Goal: Transaction & Acquisition: Purchase product/service

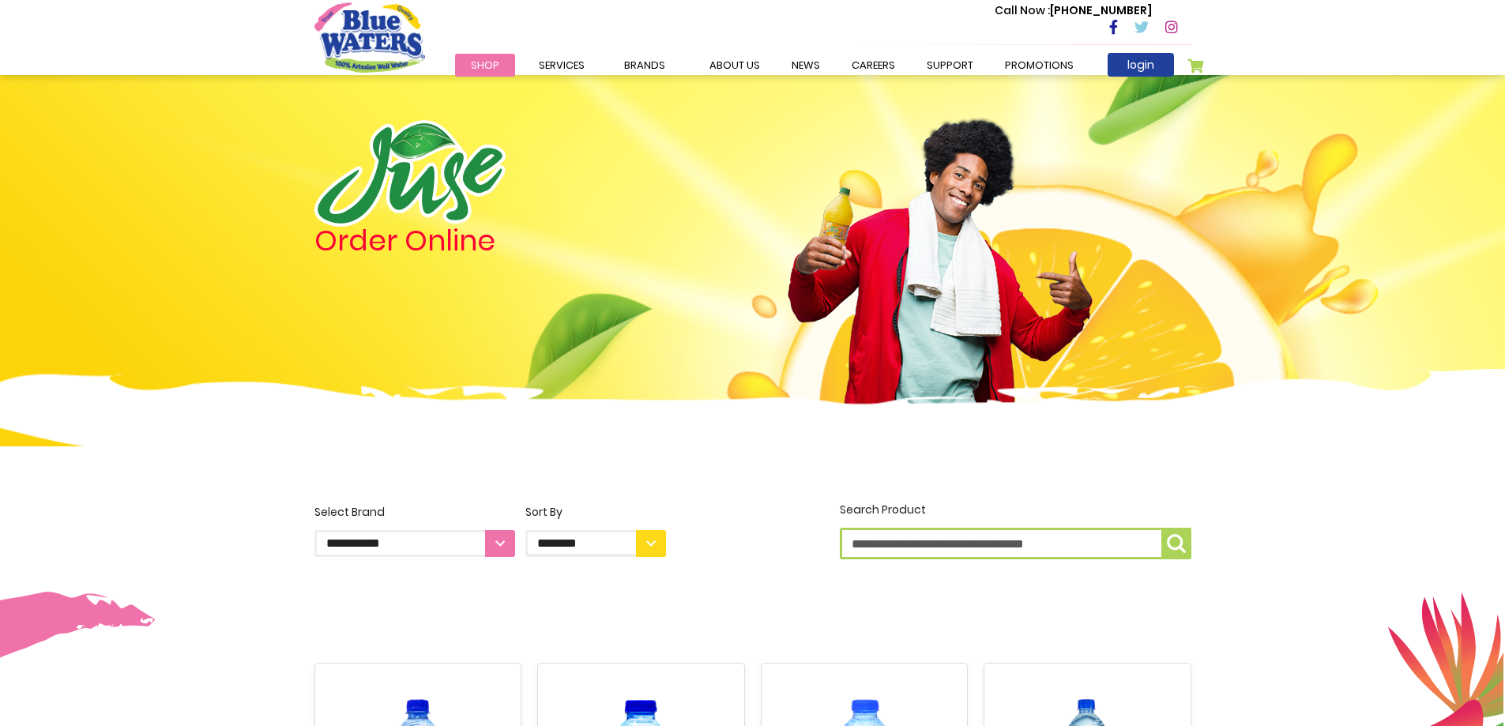
click at [490, 542] on select "**********" at bounding box center [415, 543] width 201 height 27
click at [491, 542] on select "**********" at bounding box center [415, 543] width 201 height 27
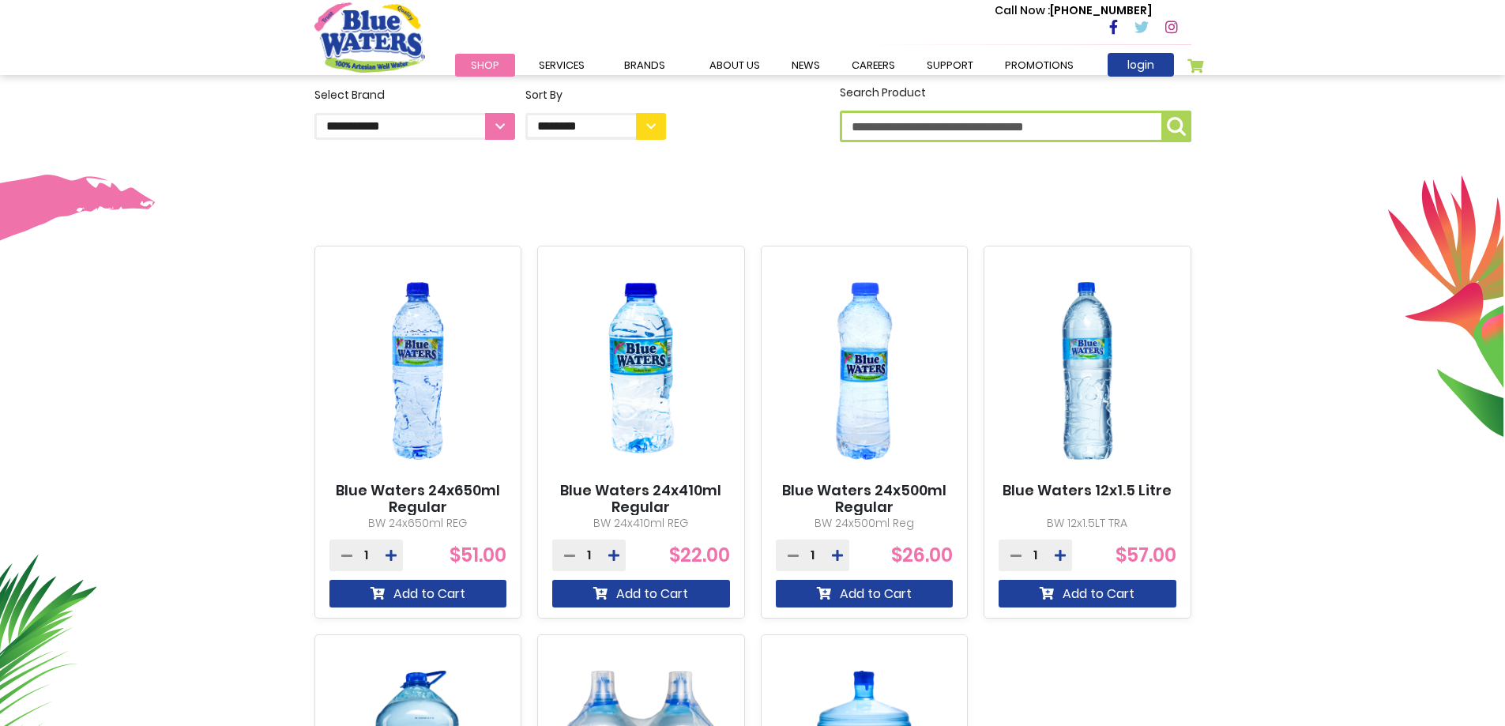
scroll to position [46, 0]
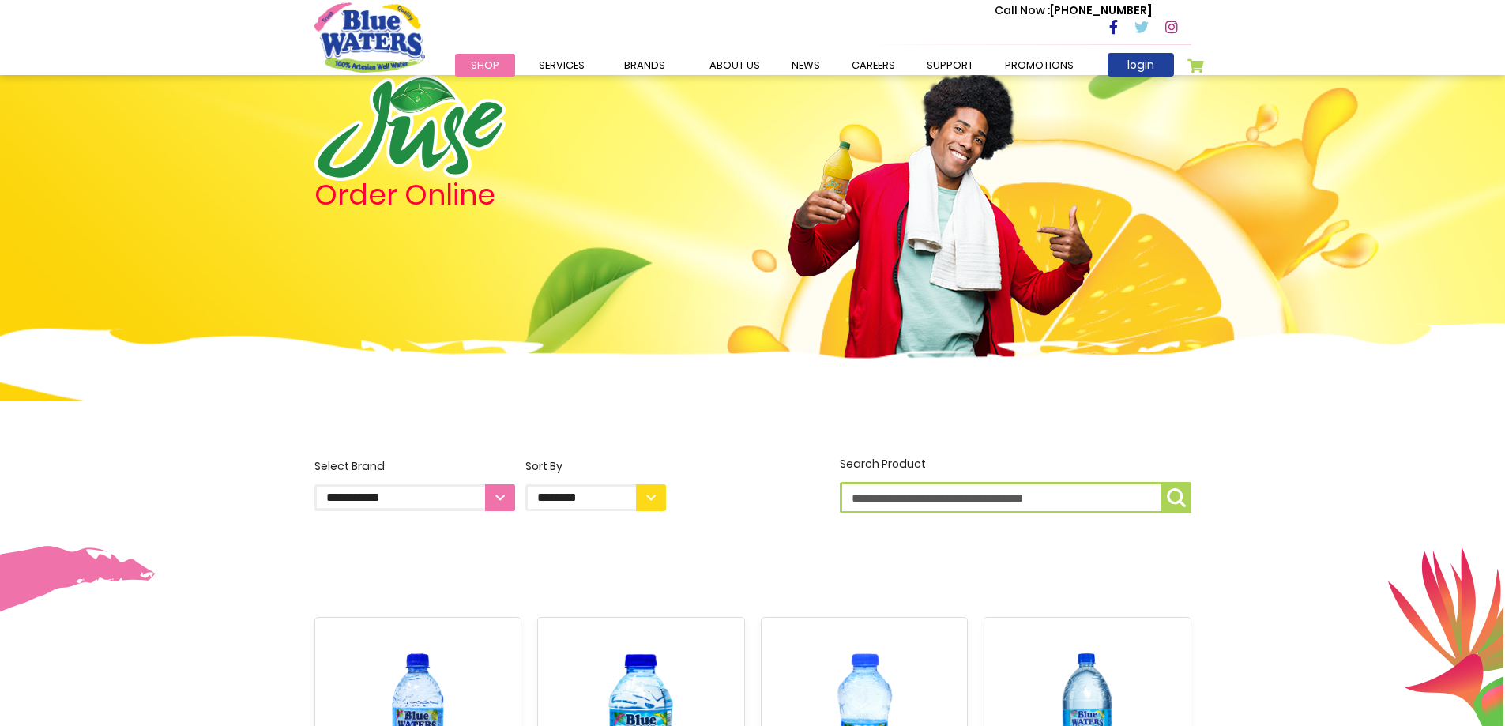
click at [653, 505] on select "**********" at bounding box center [596, 497] width 141 height 27
click at [501, 499] on select "**********" at bounding box center [415, 497] width 201 height 27
click at [646, 432] on img at bounding box center [752, 394] width 1505 height 142
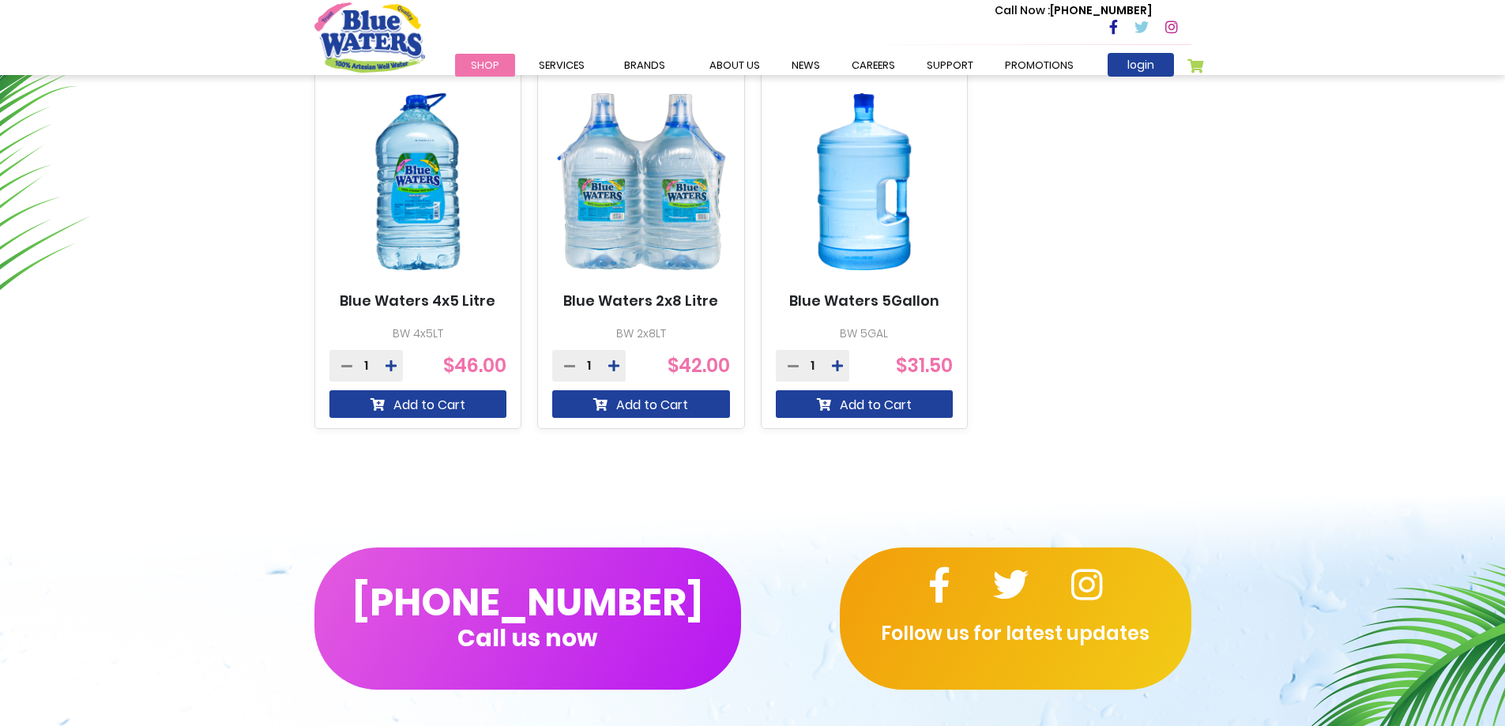
scroll to position [948, 0]
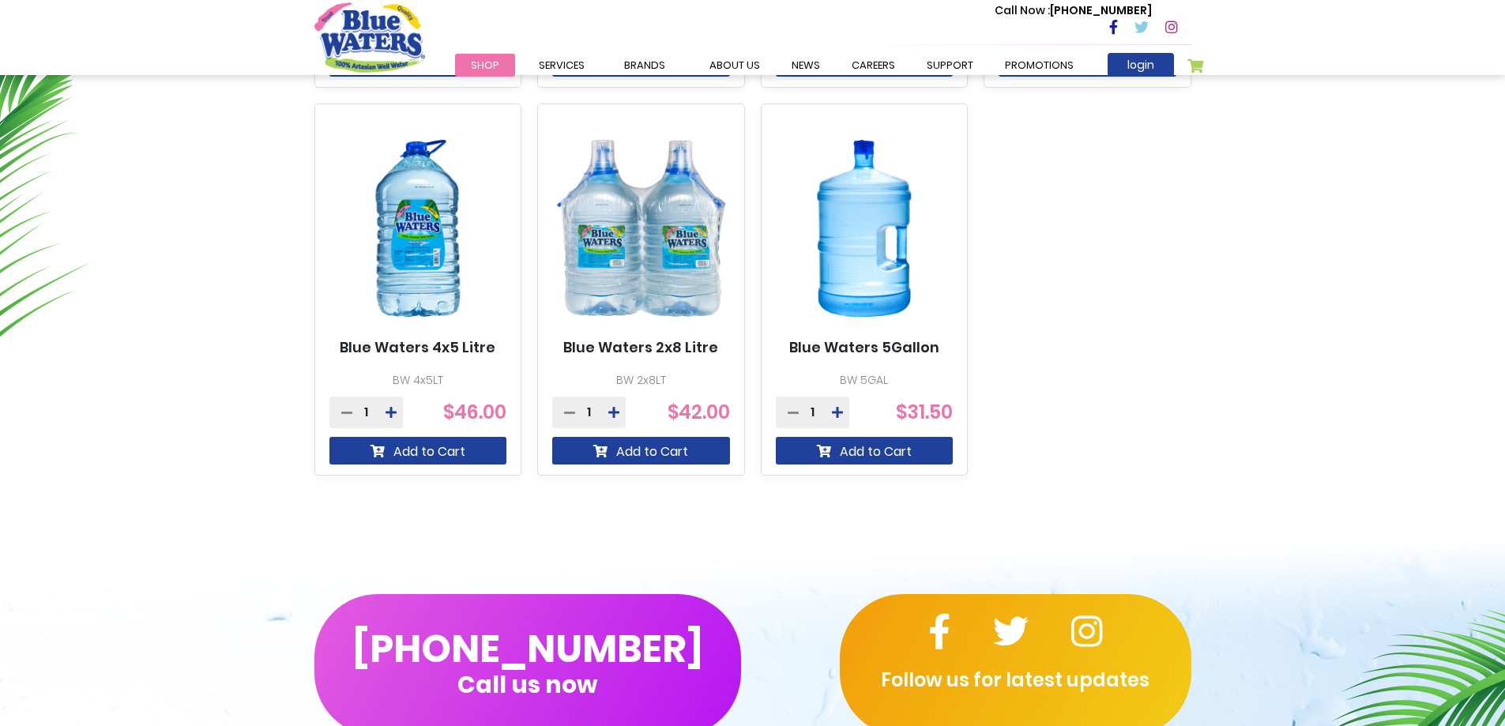
click at [867, 226] on img at bounding box center [865, 229] width 178 height 222
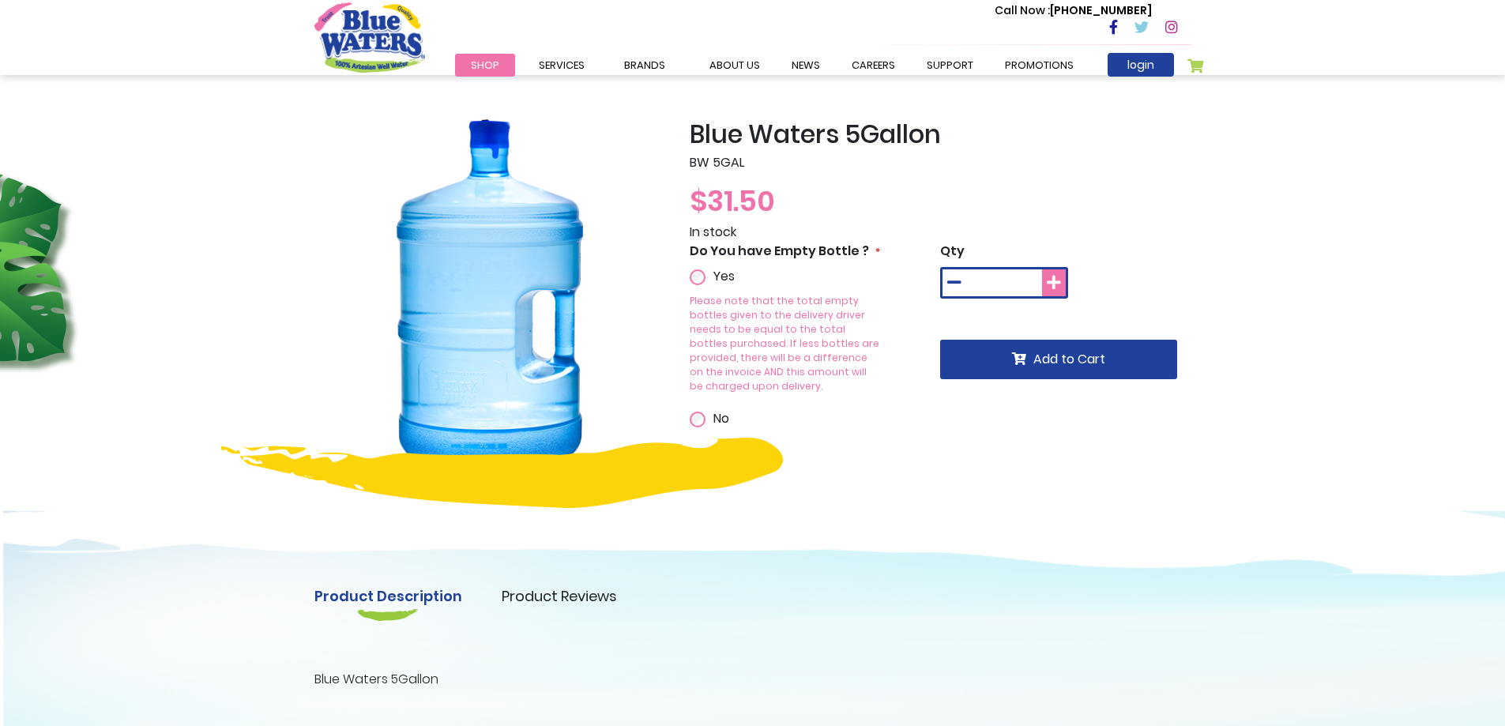
click at [1055, 281] on icon at bounding box center [1054, 283] width 14 height 16
type input "*"
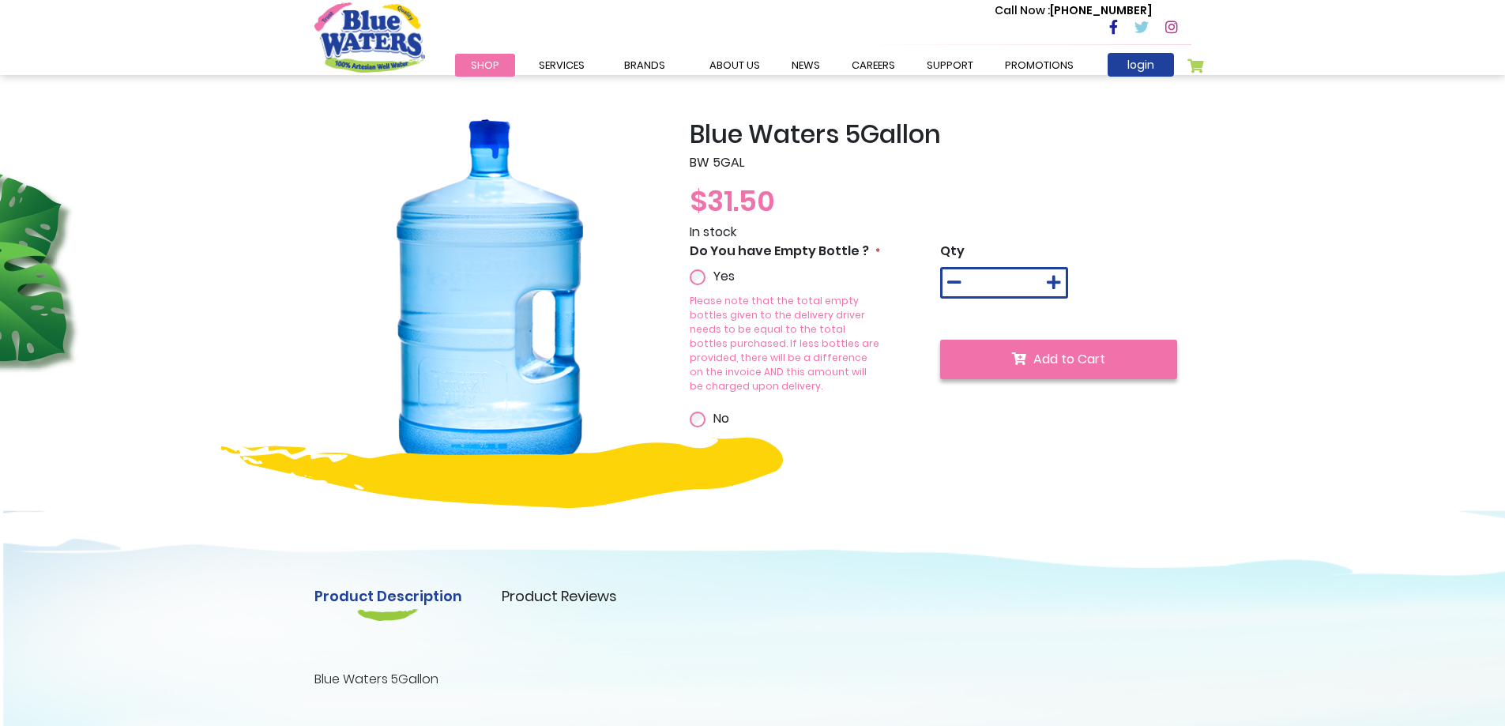
click at [1058, 352] on span "Add to Cart" at bounding box center [1070, 359] width 72 height 18
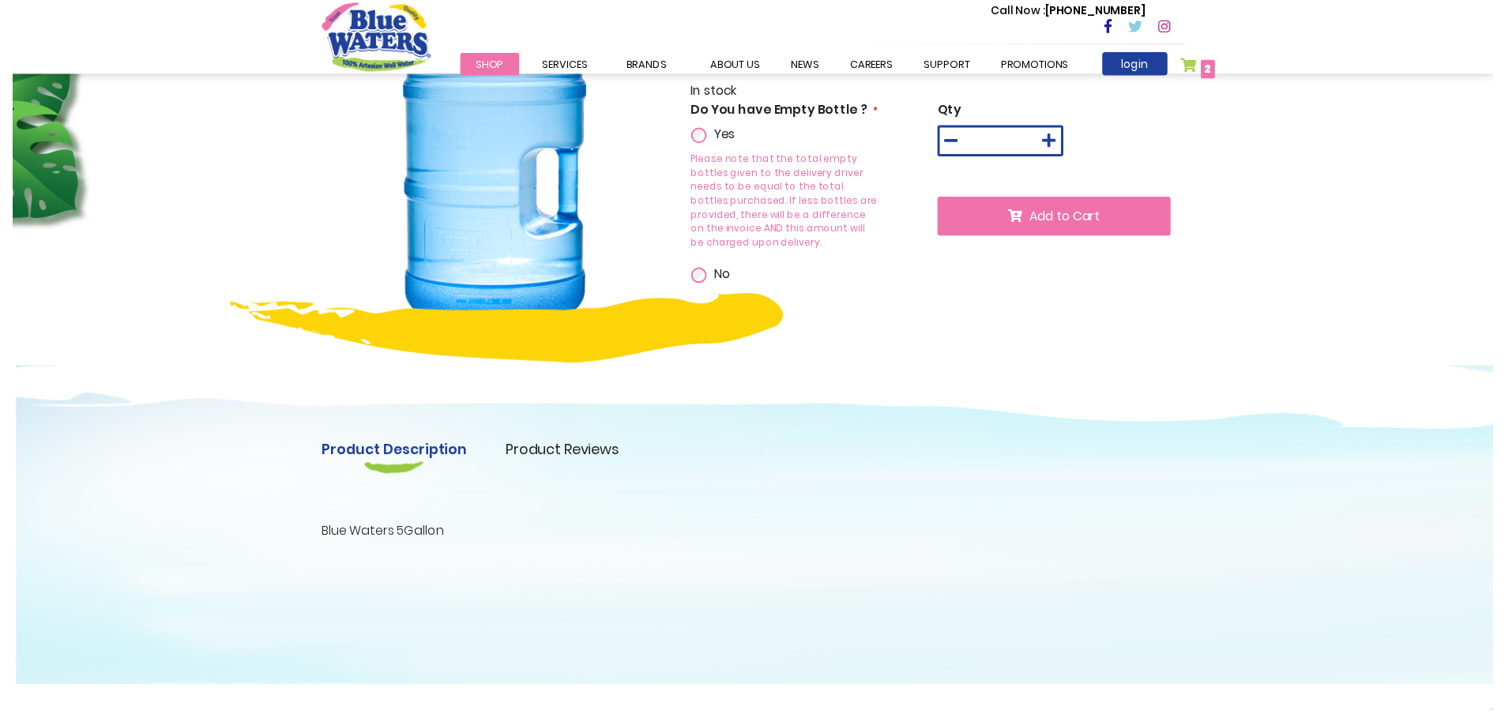
scroll to position [395, 0]
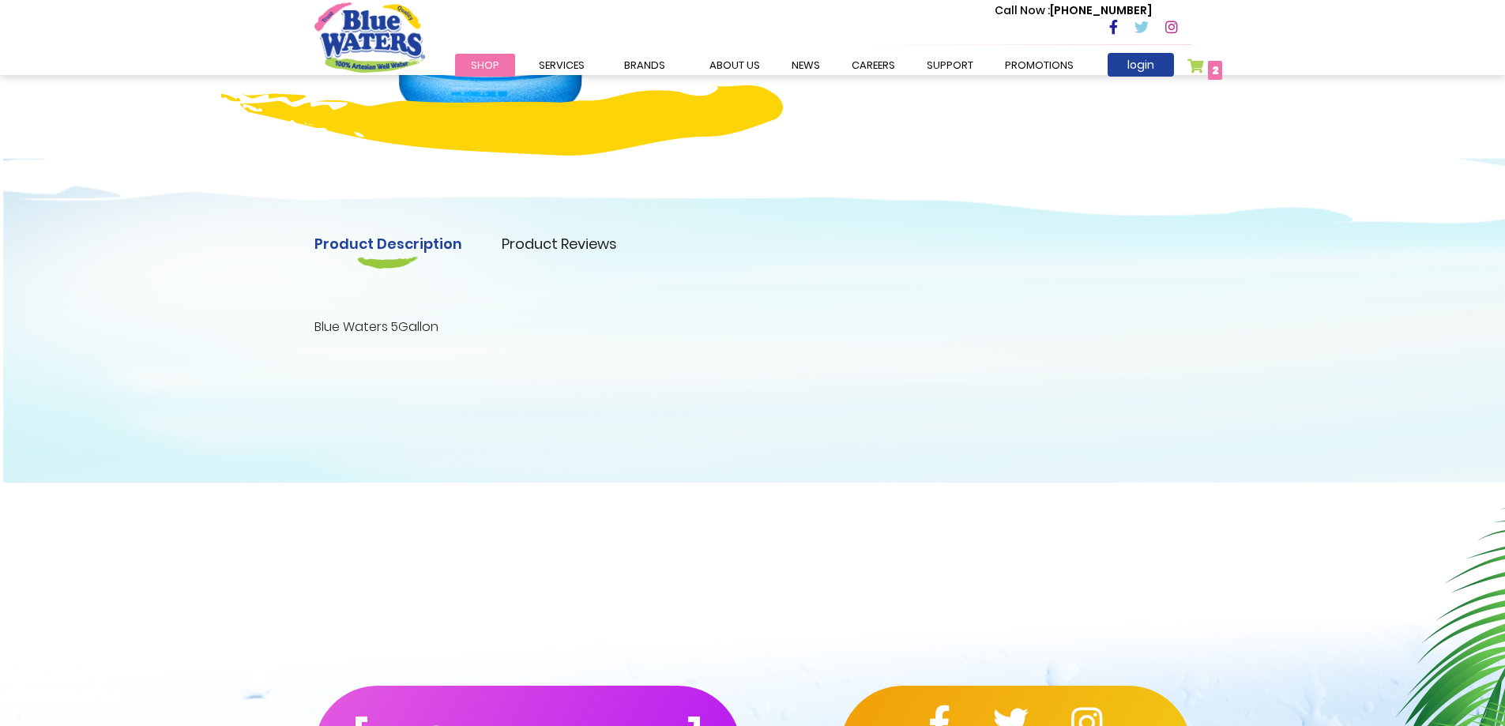
click at [549, 240] on link "Product Reviews" at bounding box center [559, 243] width 115 height 21
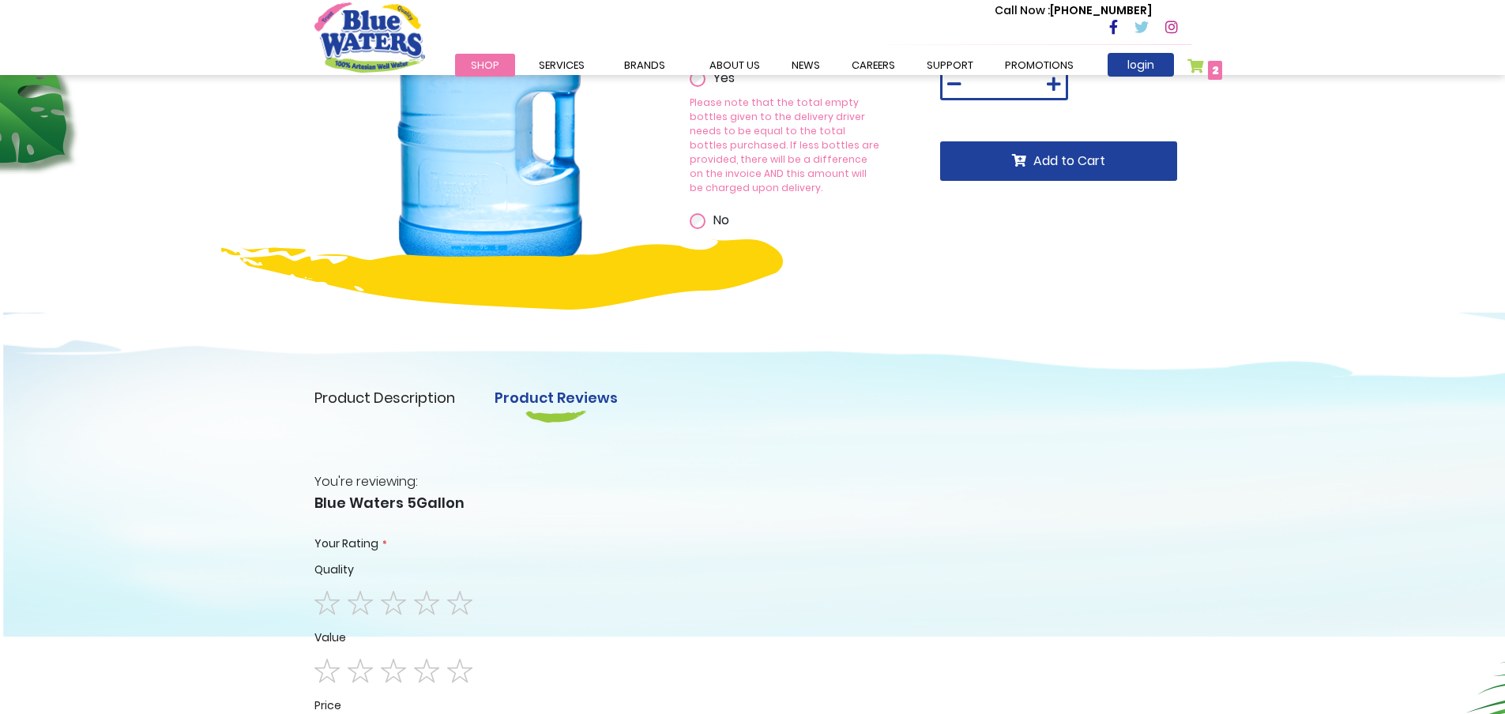
scroll to position [0, 0]
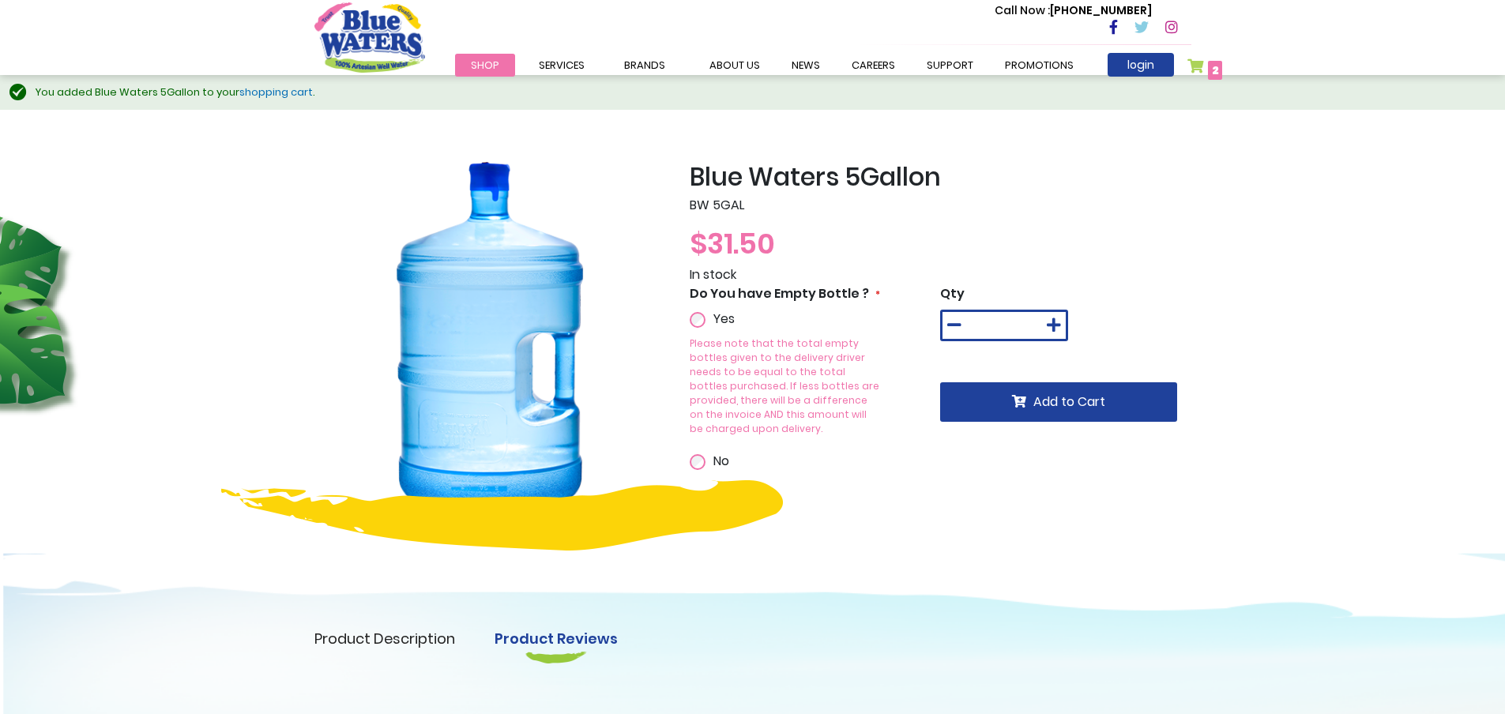
click at [264, 89] on link "shopping cart" at bounding box center [275, 92] width 73 height 15
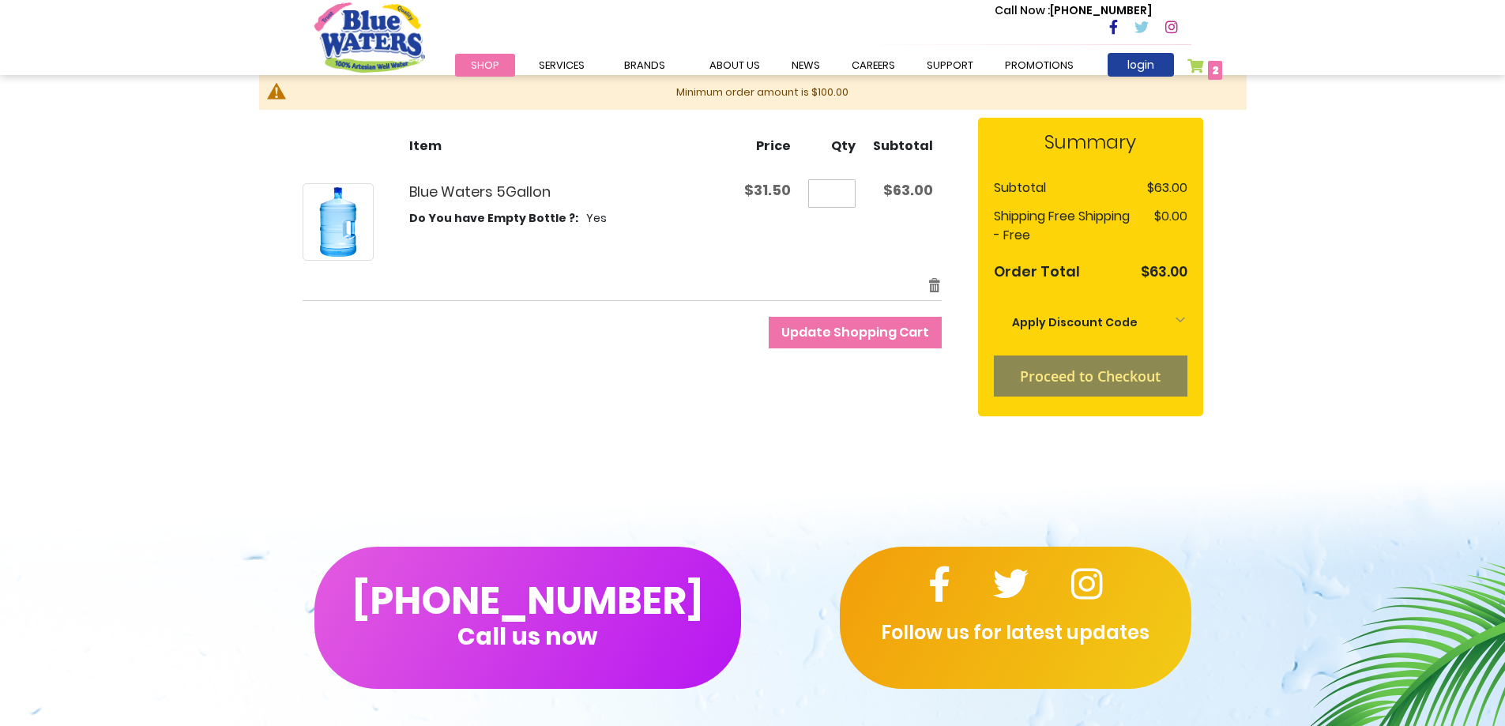
scroll to position [232, 0]
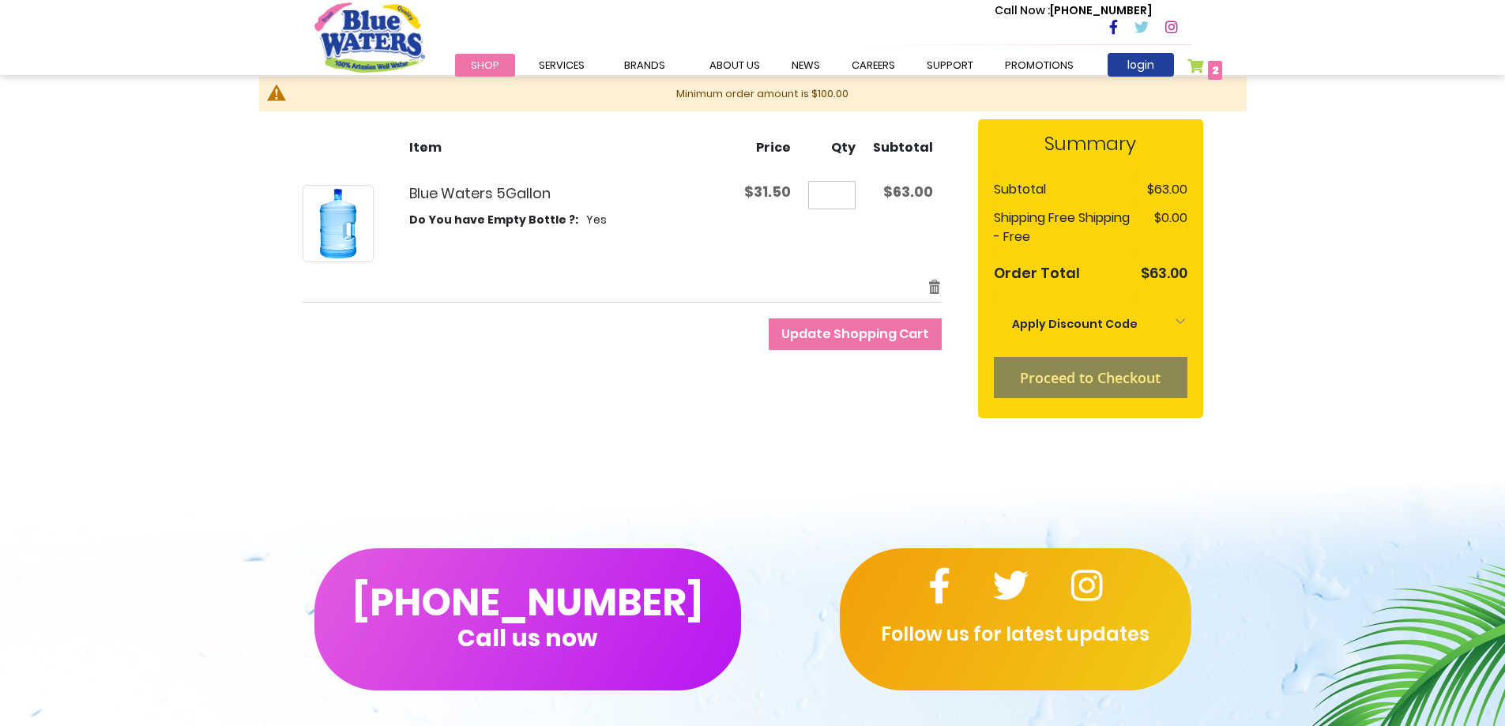
click at [1290, 37] on header "Toggle Nav Call Now : (868) 640-8824 Menu Shop Services Filtration Commercial R…" at bounding box center [752, 37] width 1505 height 75
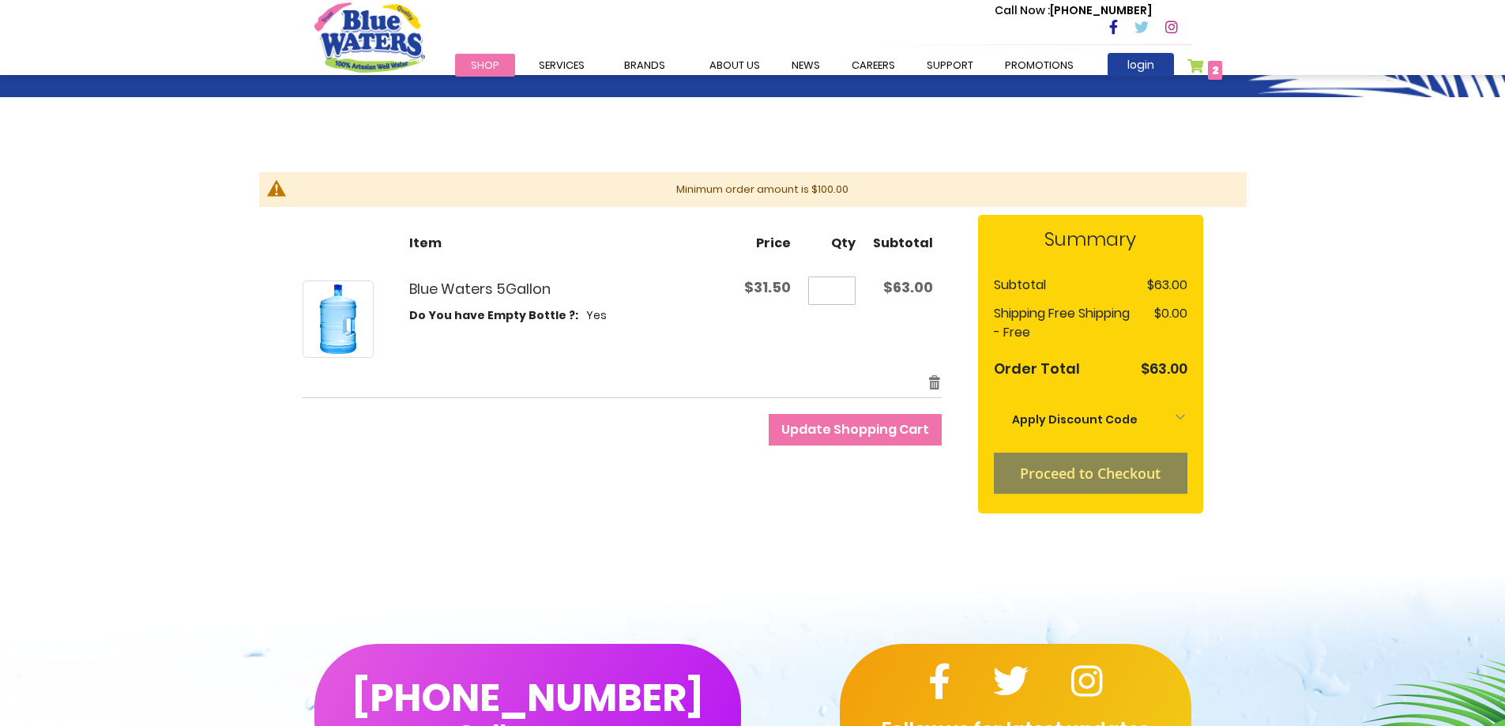
scroll to position [0, 0]
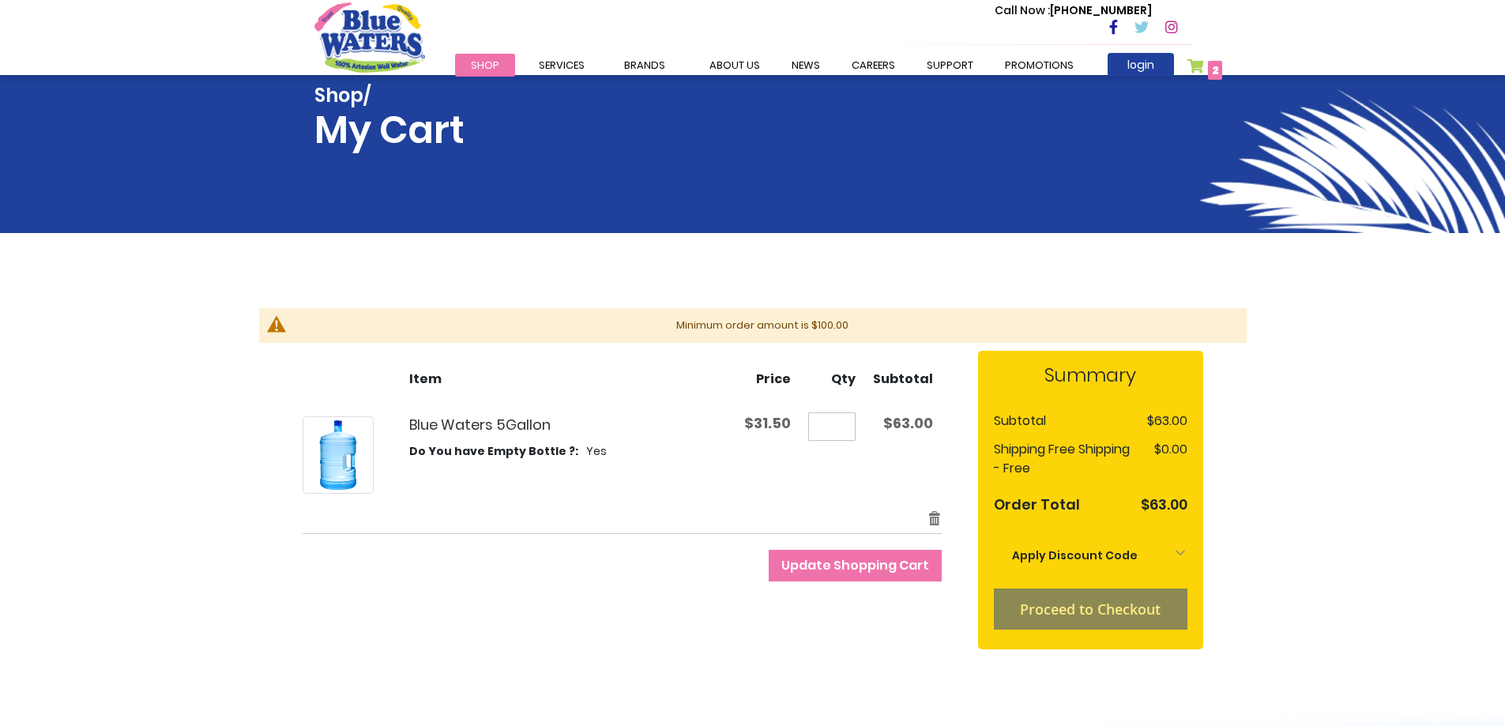
click at [861, 567] on span "Update Shopping Cart" at bounding box center [856, 565] width 148 height 18
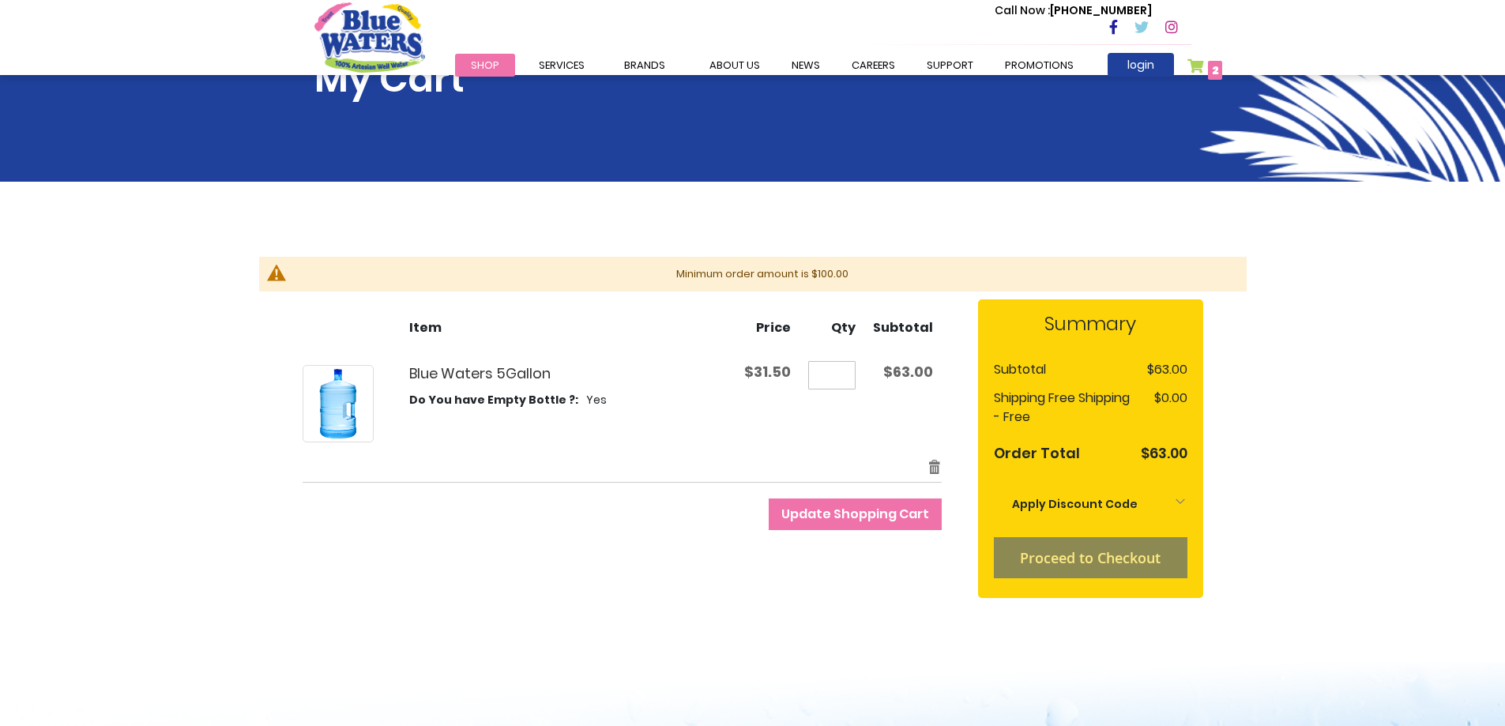
scroll to position [79, 0]
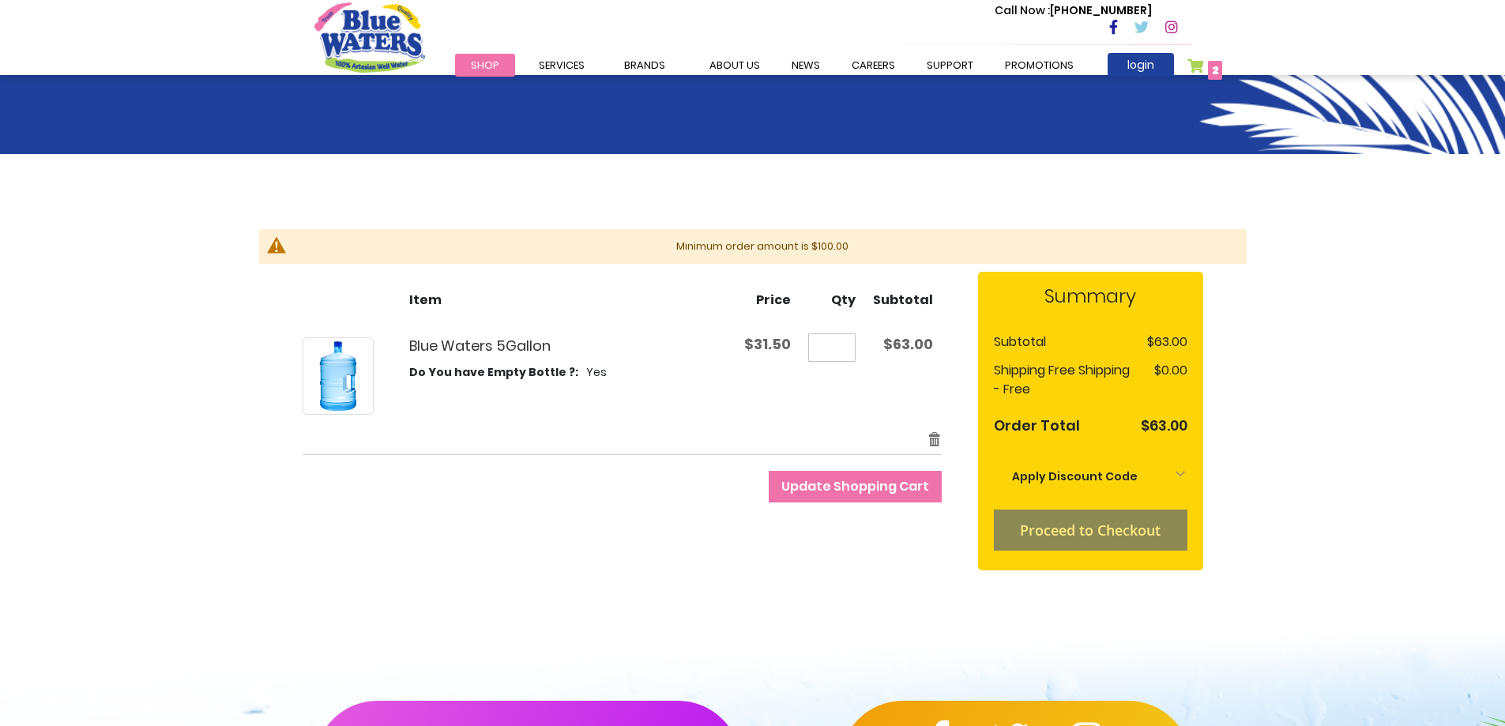
click at [1179, 472] on div "Apply Discount Code" at bounding box center [1091, 476] width 194 height 35
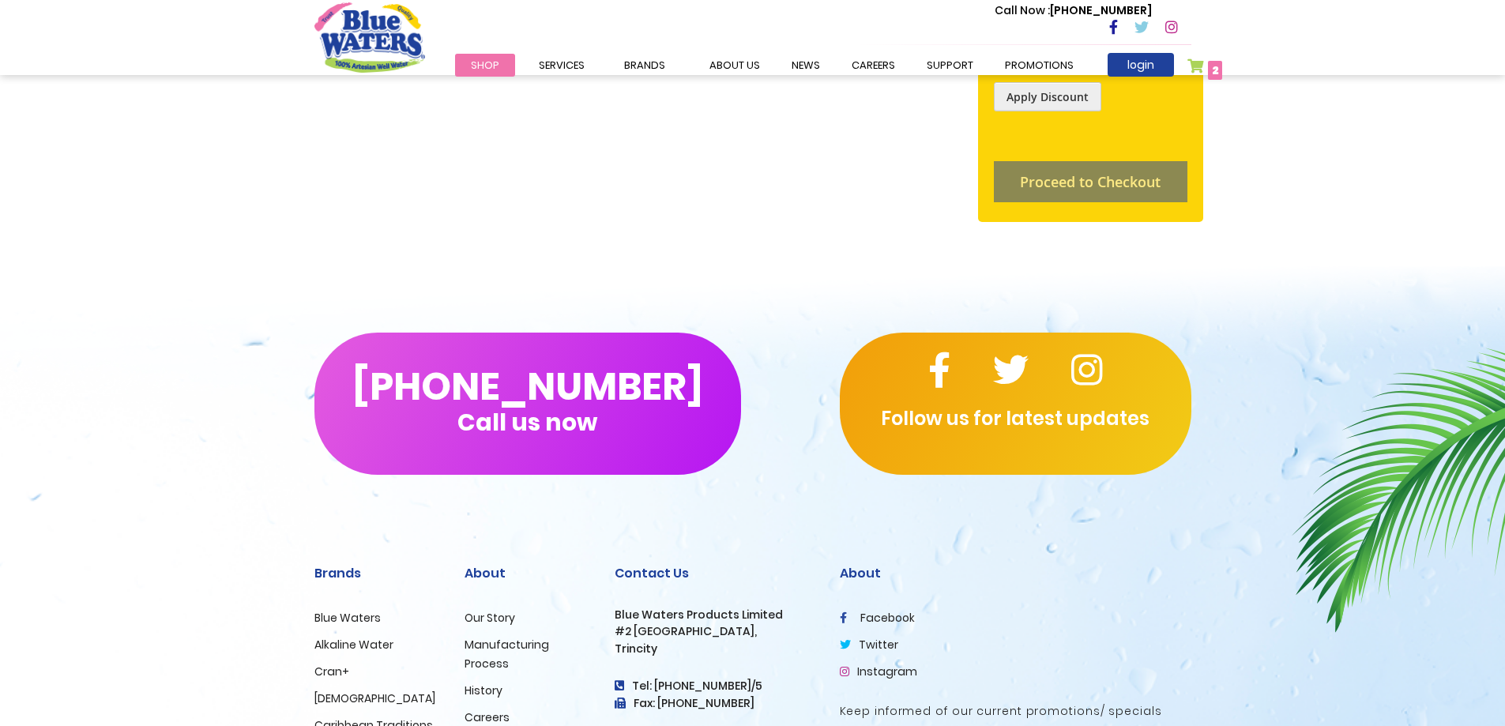
scroll to position [752, 0]
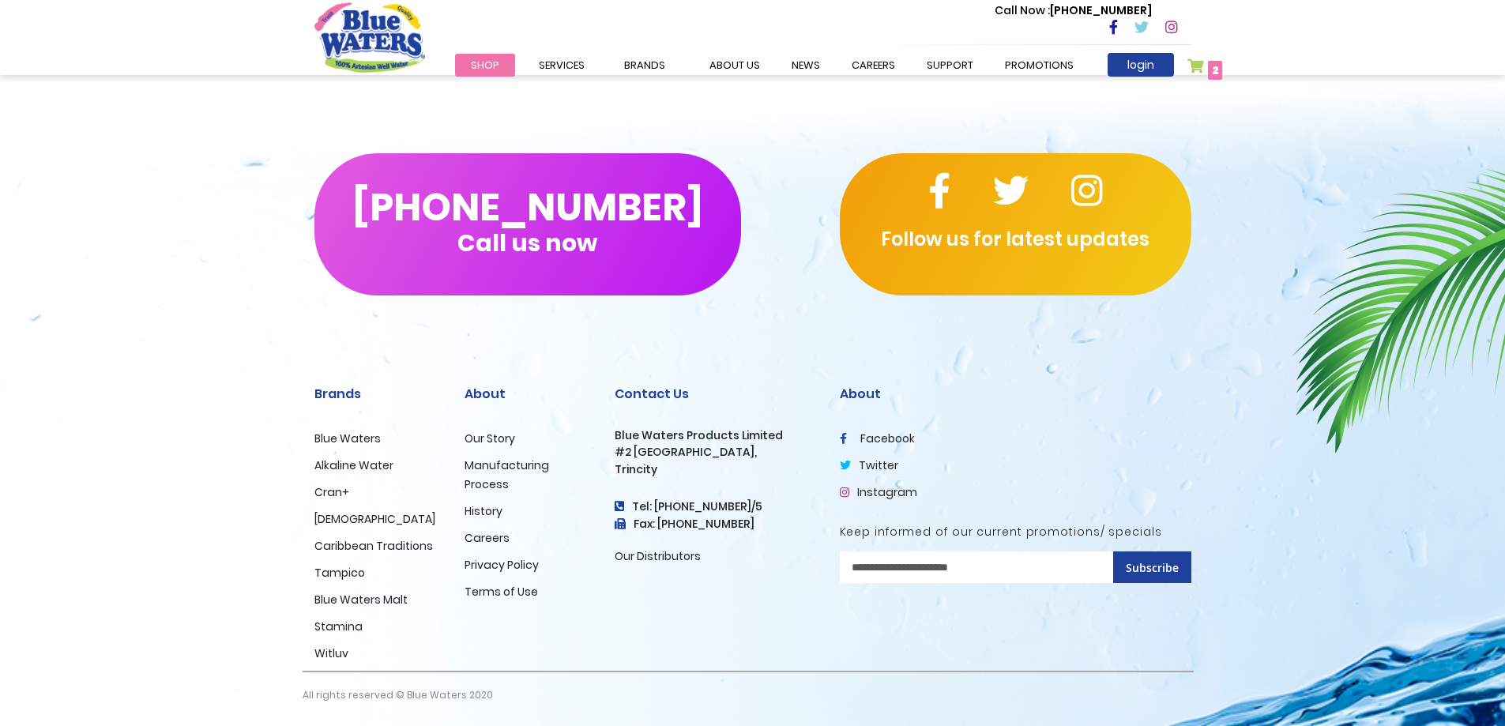
click at [363, 433] on link "Blue Waters" at bounding box center [348, 439] width 66 height 16
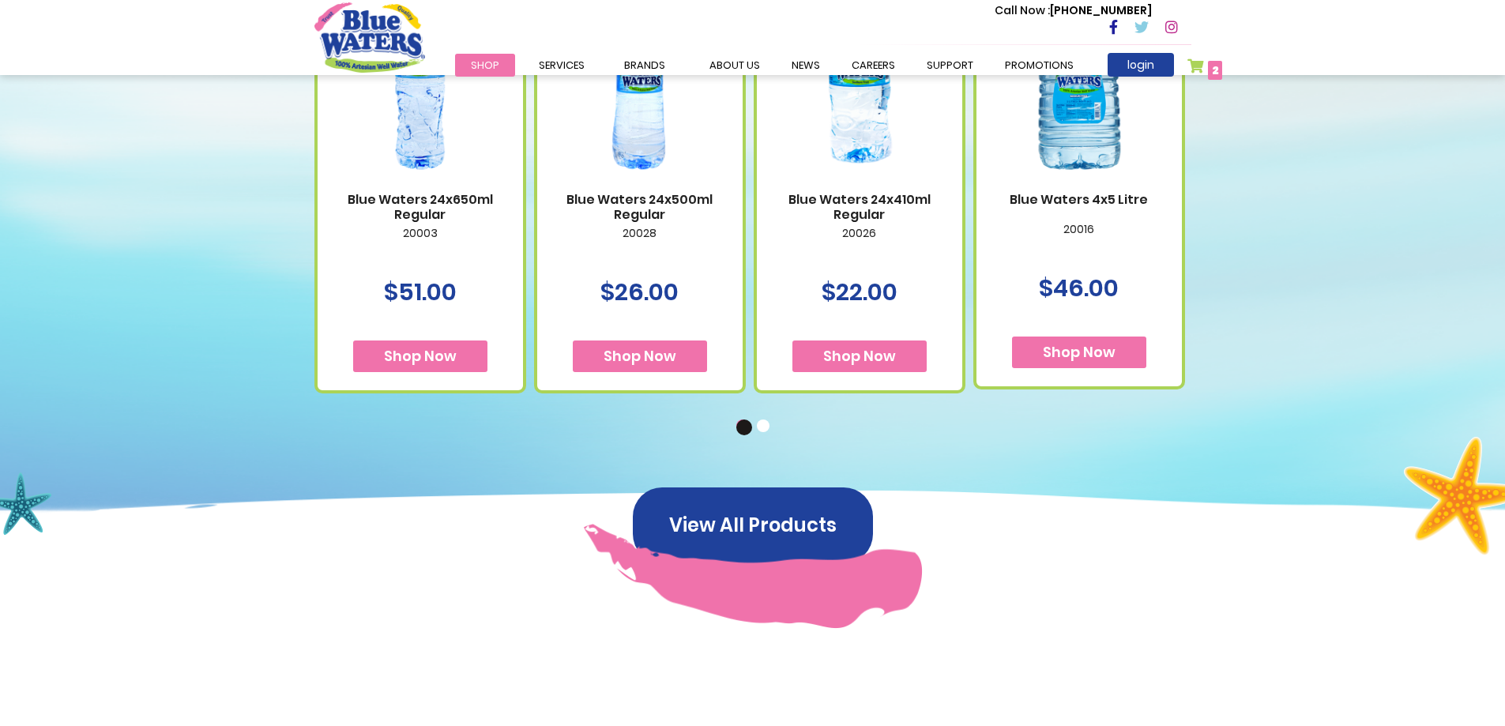
scroll to position [1185, 0]
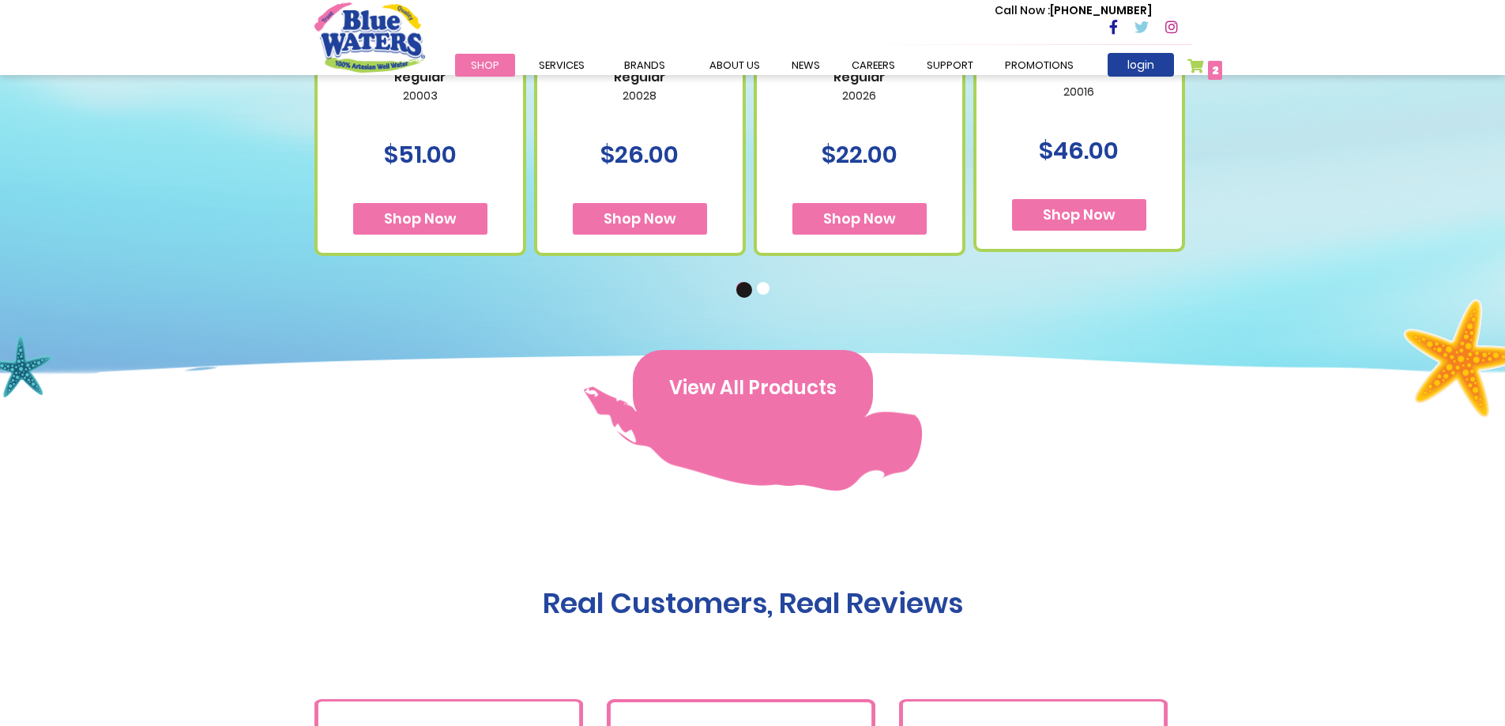
click at [792, 385] on button "View All Products" at bounding box center [753, 388] width 240 height 76
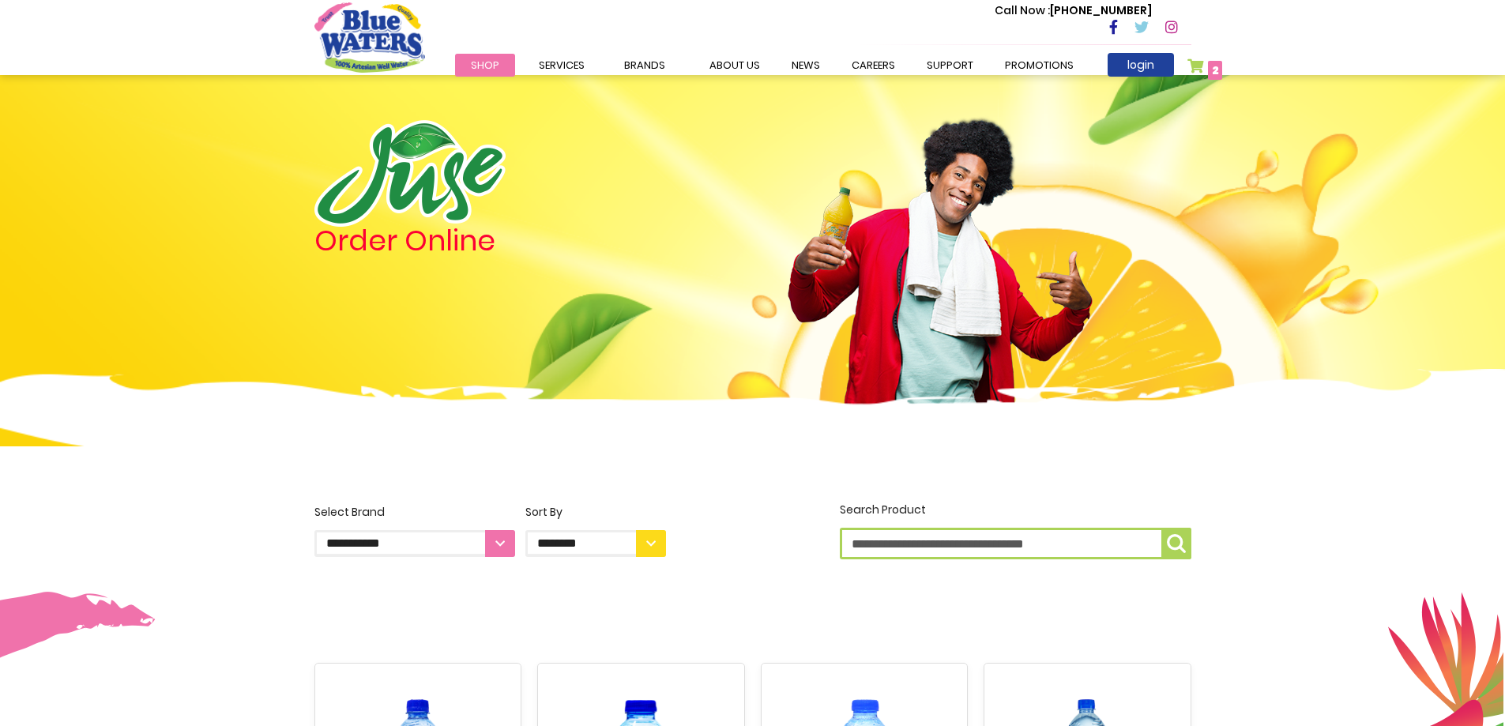
click at [277, 31] on header "Toggle Nav Call Now : [PHONE_NUMBER] Menu Shop Services Filtration Commercial R…" at bounding box center [752, 37] width 1505 height 75
click at [1354, 70] on header "Toggle Nav Call Now : (868) 640-8824 Menu Shop Services Filtration Commercial R…" at bounding box center [752, 37] width 1505 height 75
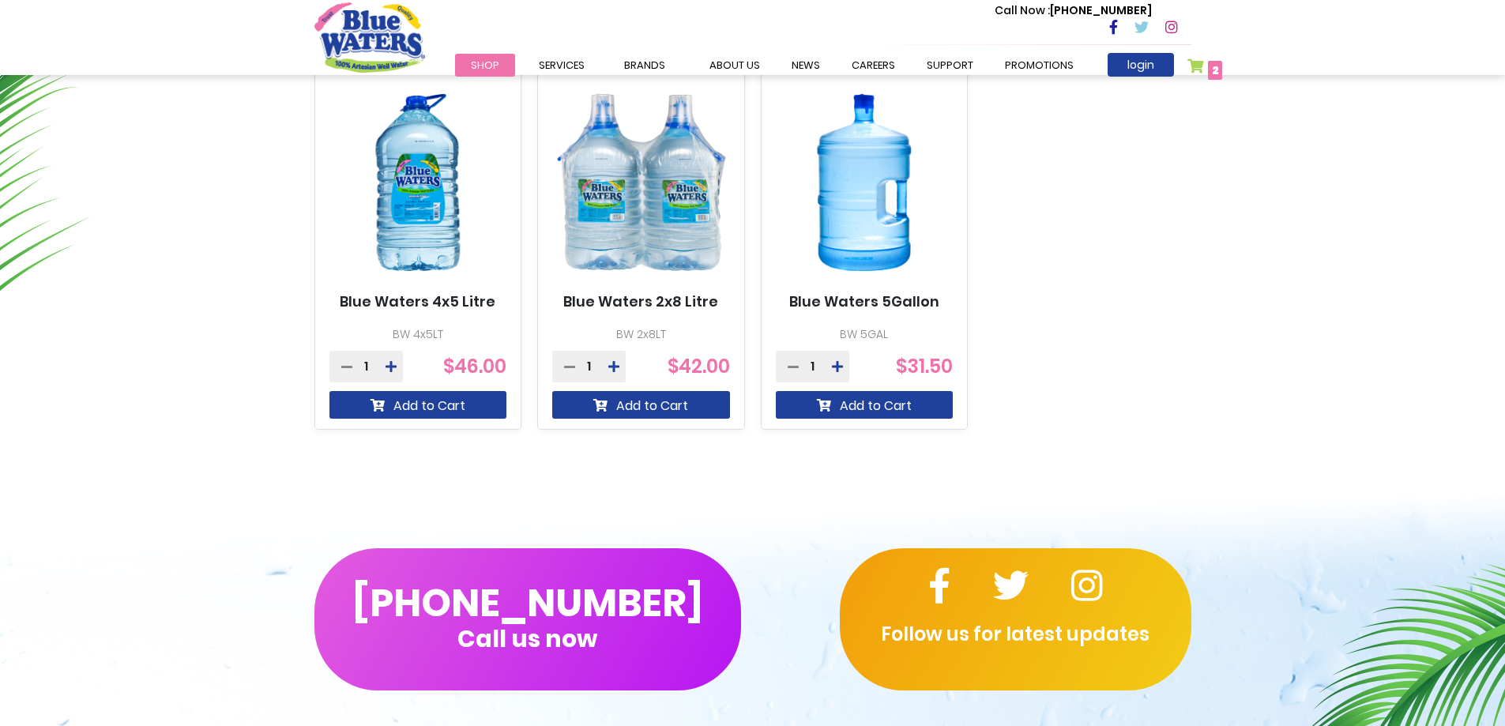
scroll to position [1389, 0]
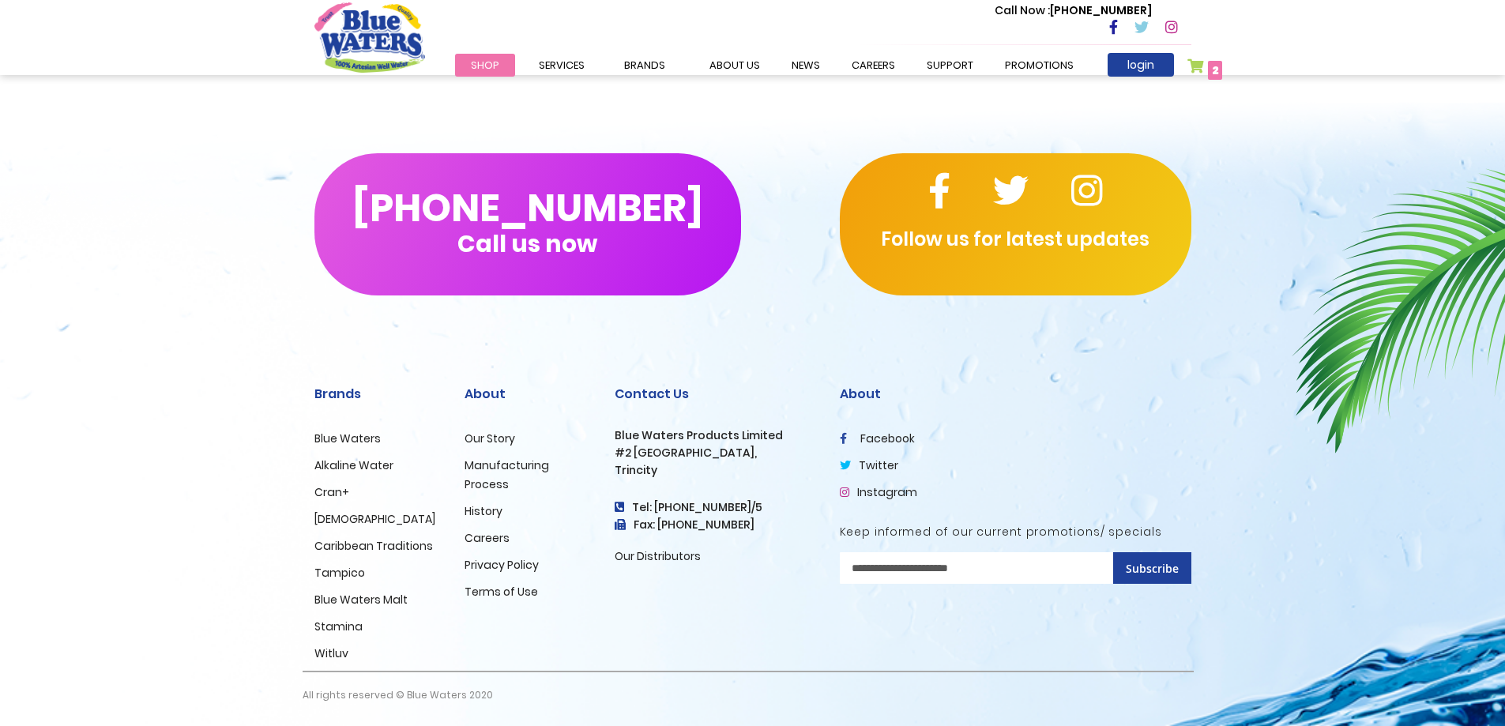
drag, startPoint x: 499, startPoint y: 538, endPoint x: 547, endPoint y: 556, distance: 50.8
click at [499, 539] on link "Careers" at bounding box center [487, 538] width 45 height 16
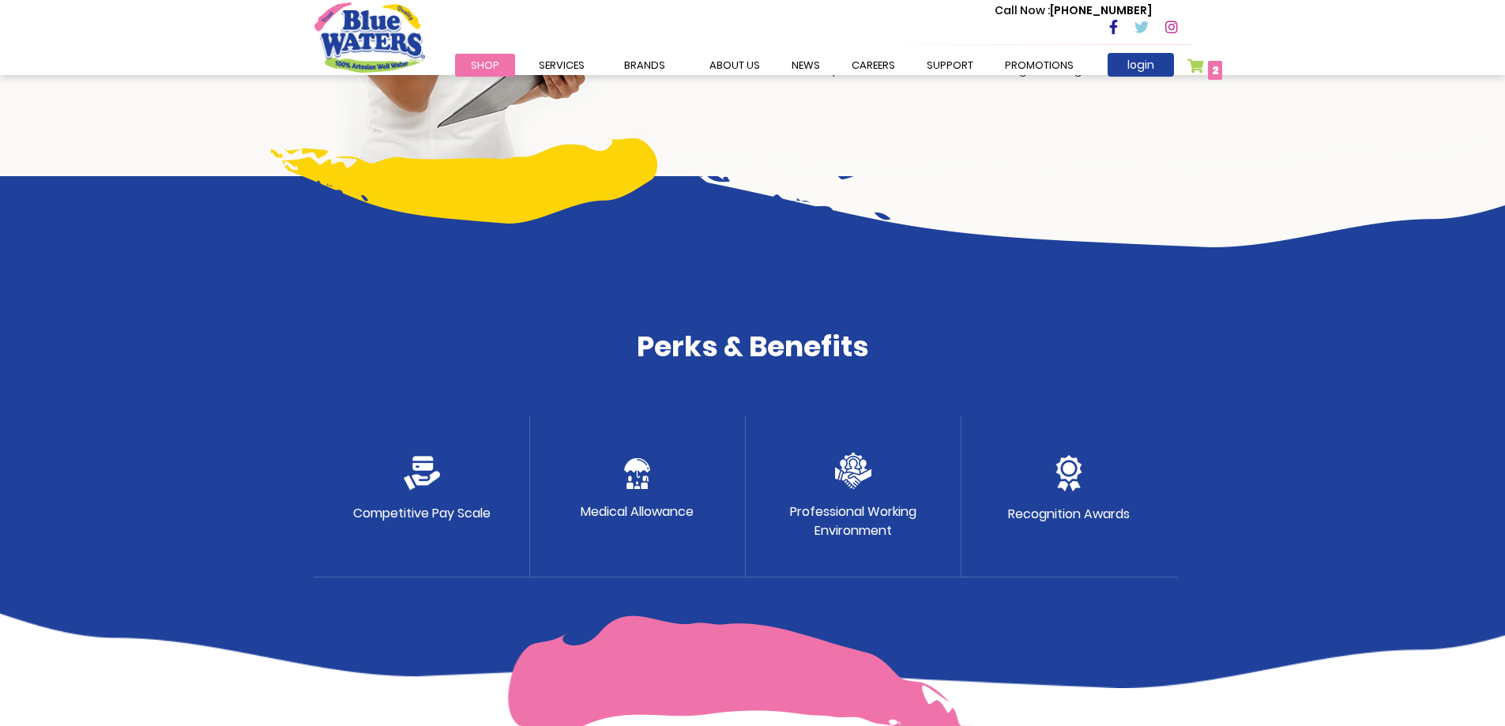
scroll to position [631, 0]
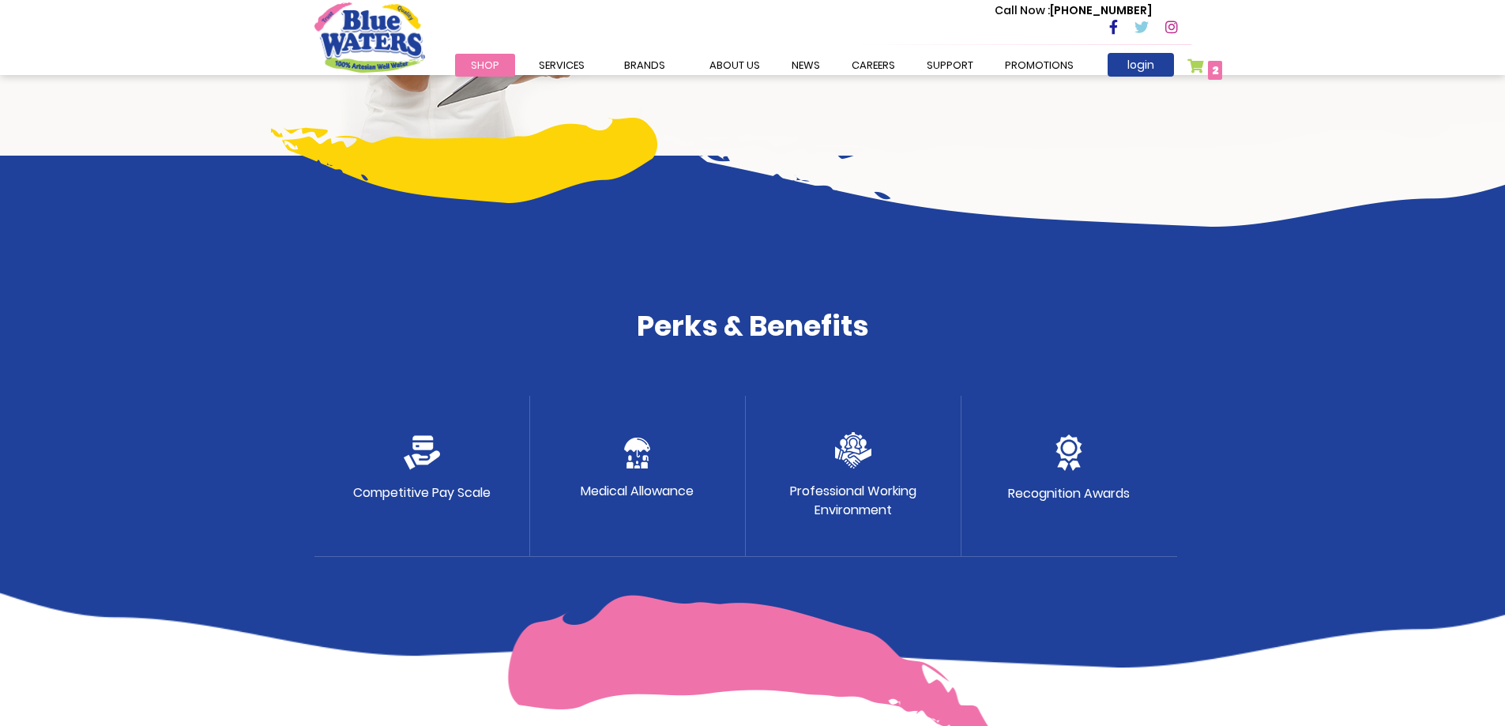
click at [422, 439] on img at bounding box center [422, 452] width 36 height 35
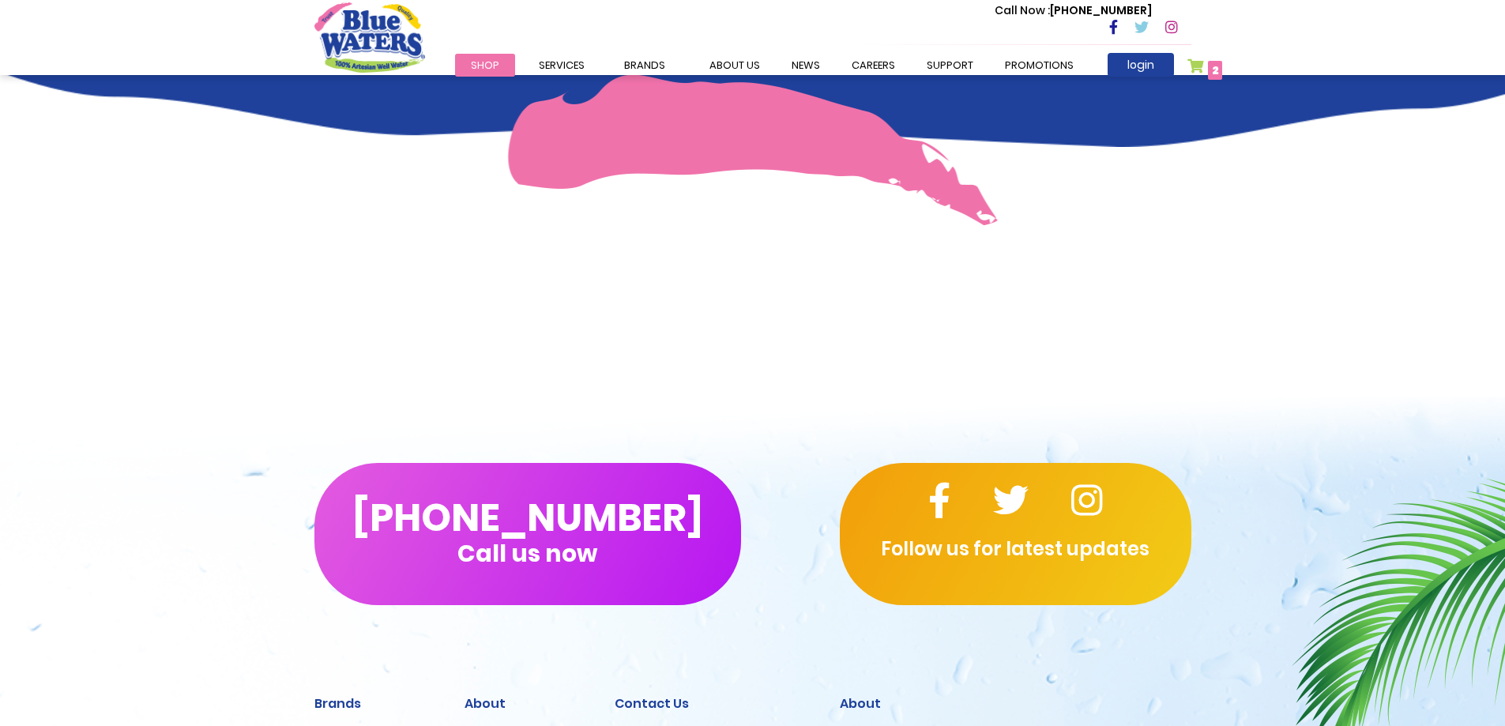
scroll to position [909, 0]
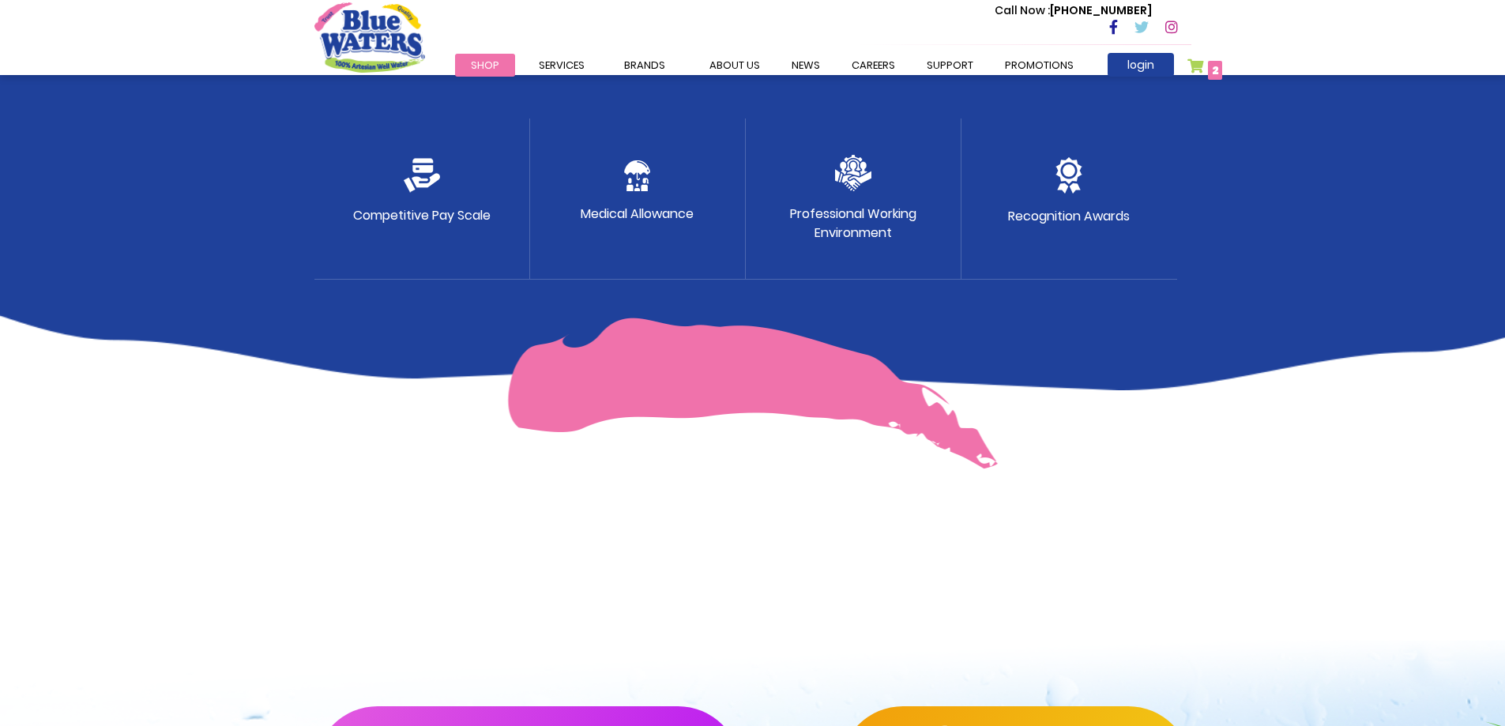
click at [860, 175] on img at bounding box center [853, 173] width 36 height 36
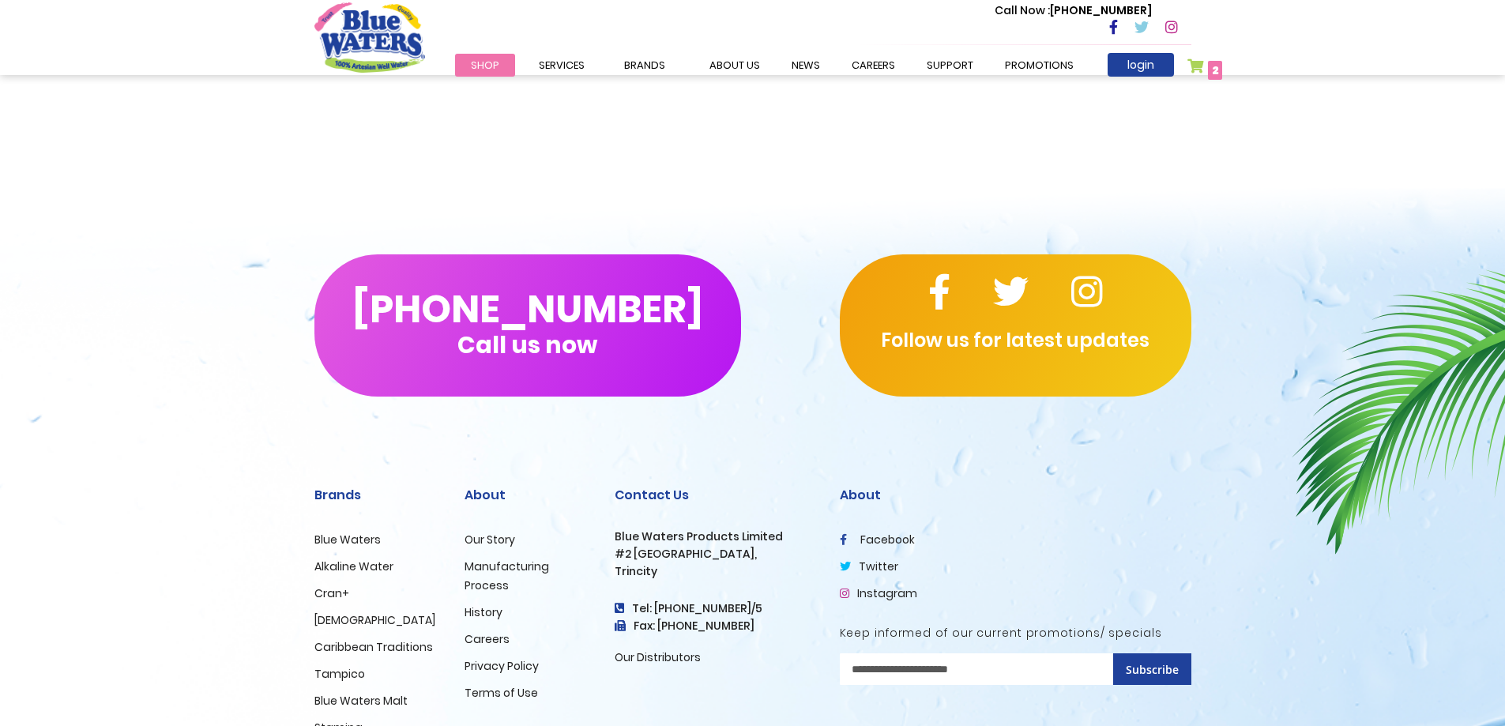
scroll to position [1462, 0]
